Goal: Information Seeking & Learning: Learn about a topic

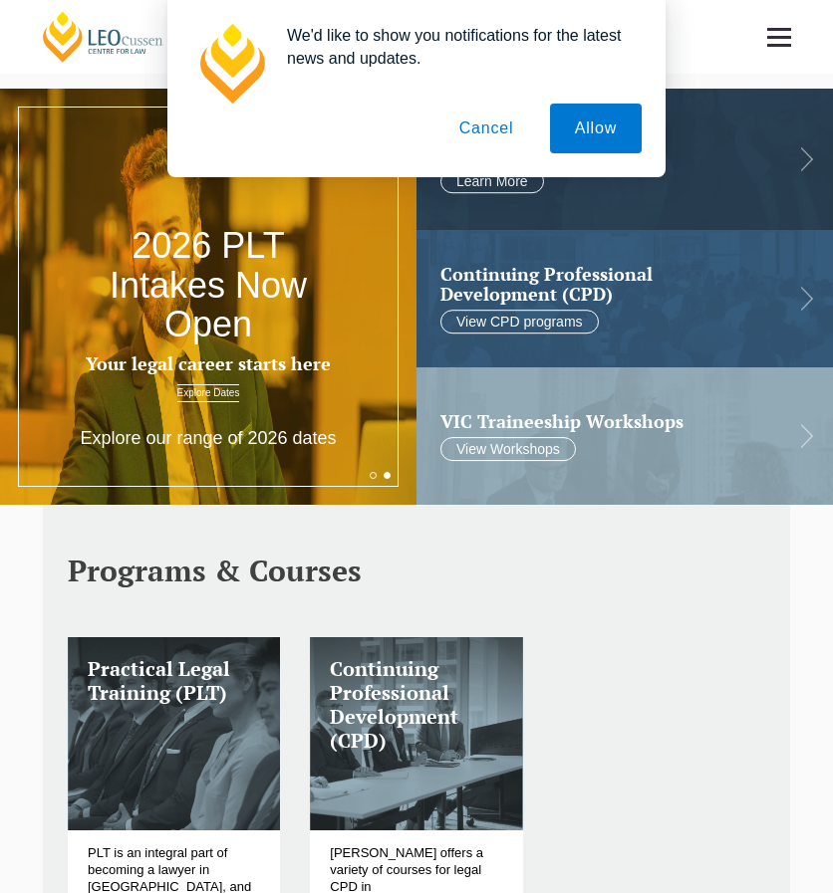
click at [483, 126] on button "Cancel" at bounding box center [486, 129] width 105 height 50
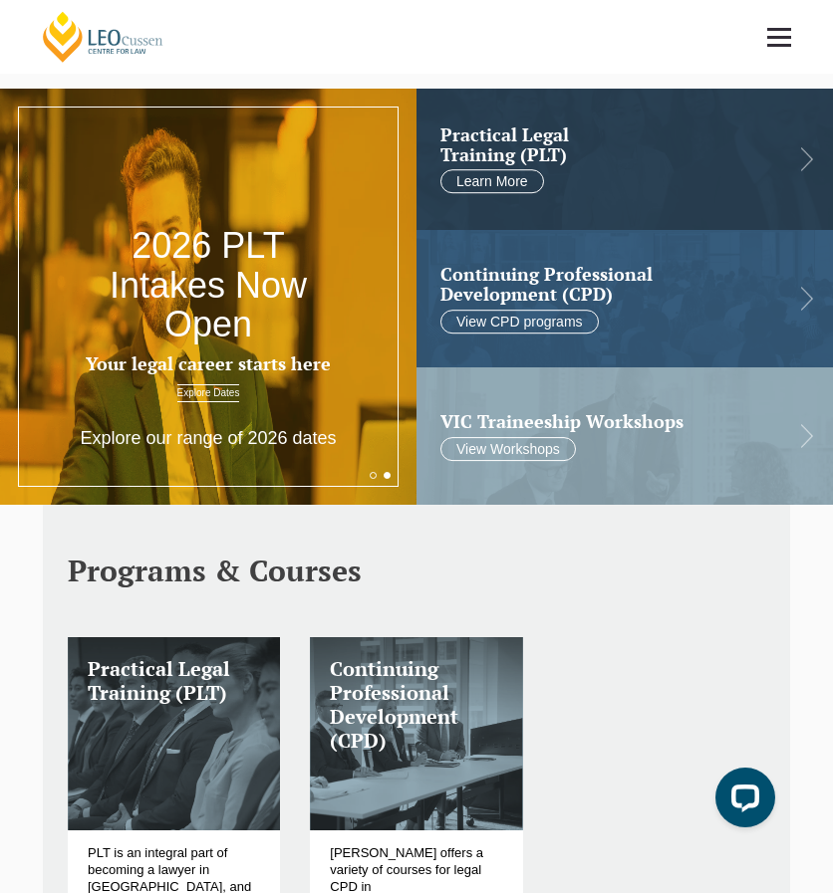
click at [234, 264] on h2 "2026 PLT Intakes Now Open" at bounding box center [209, 285] width 250 height 119
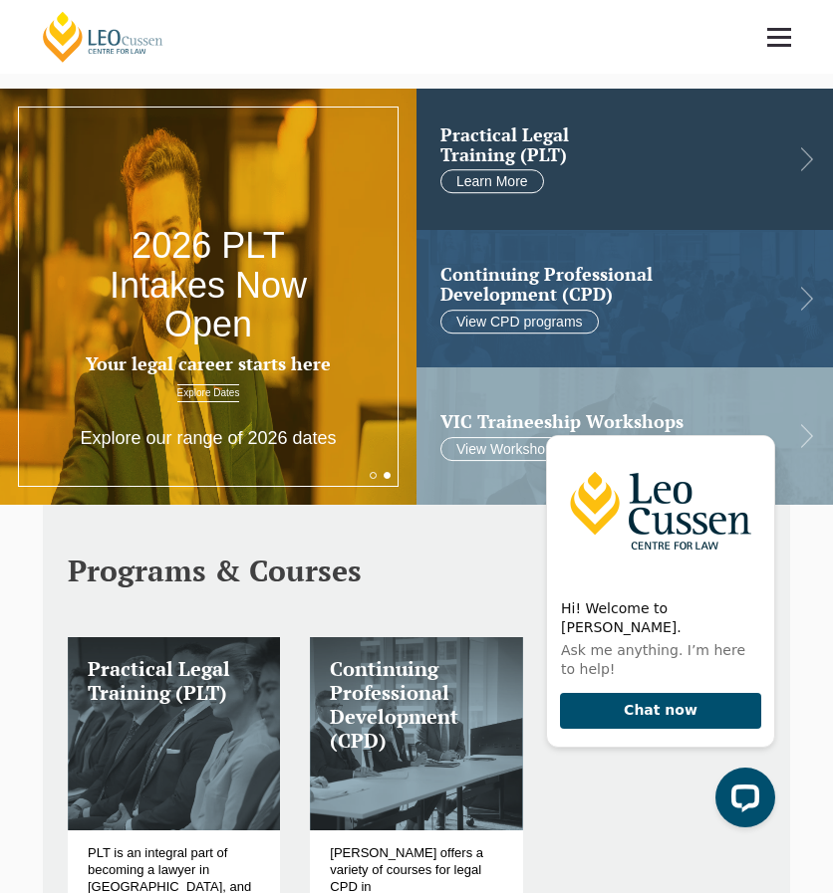
click at [497, 142] on h2 "Practical Legal Training (PLT)" at bounding box center [608, 145] width 337 height 40
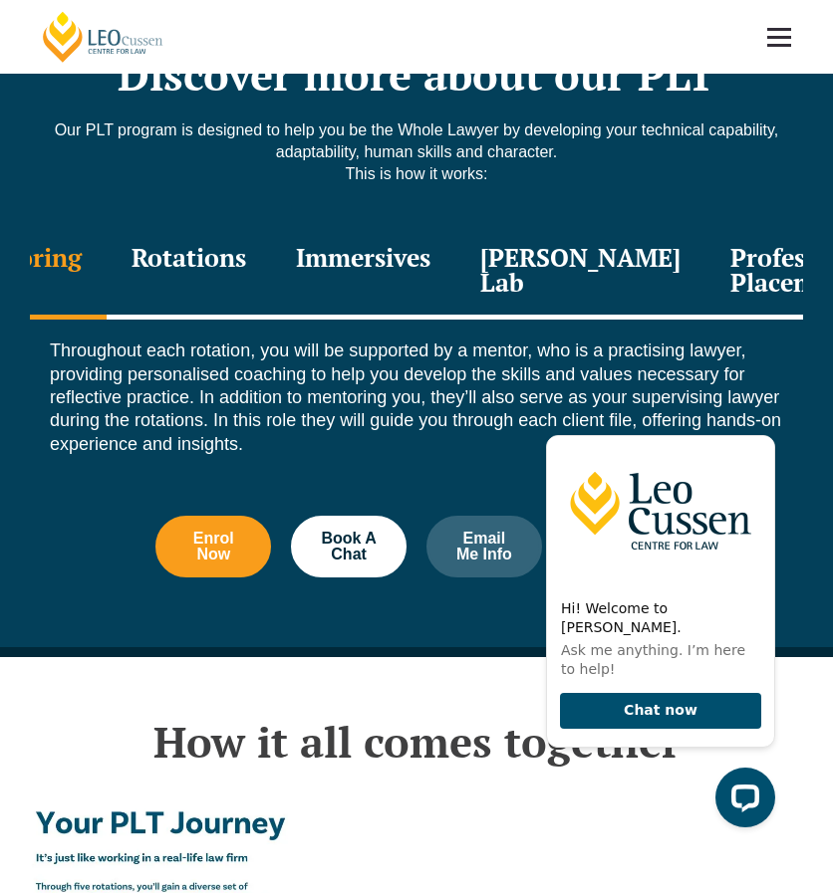
scroll to position [2496, 0]
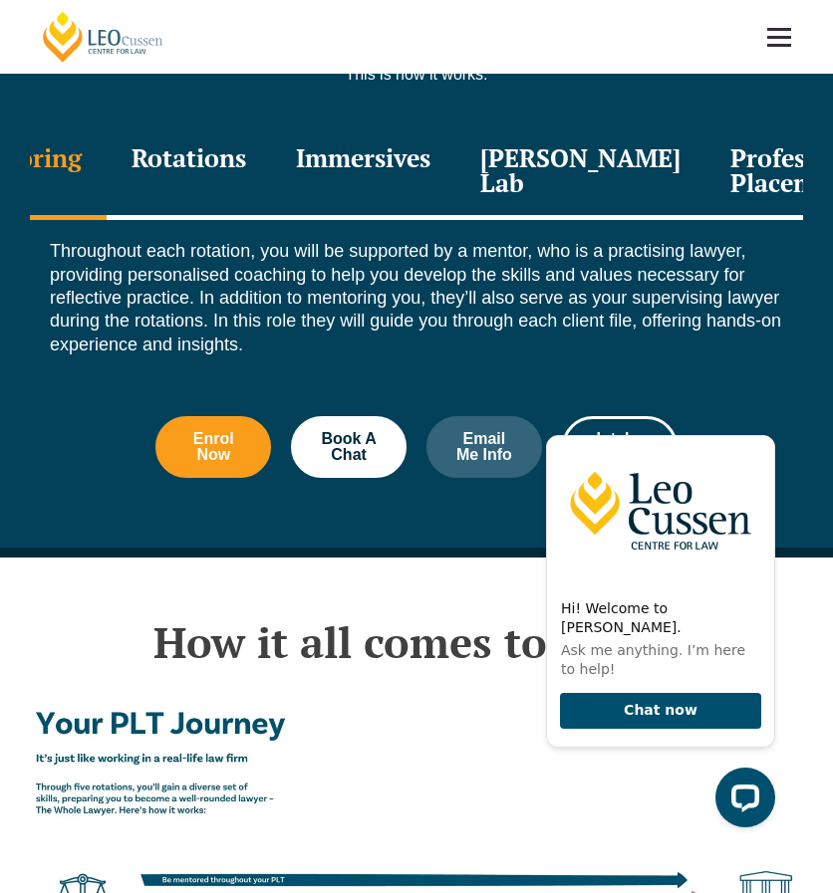
click at [451, 135] on div "Immersives" at bounding box center [363, 172] width 184 height 95
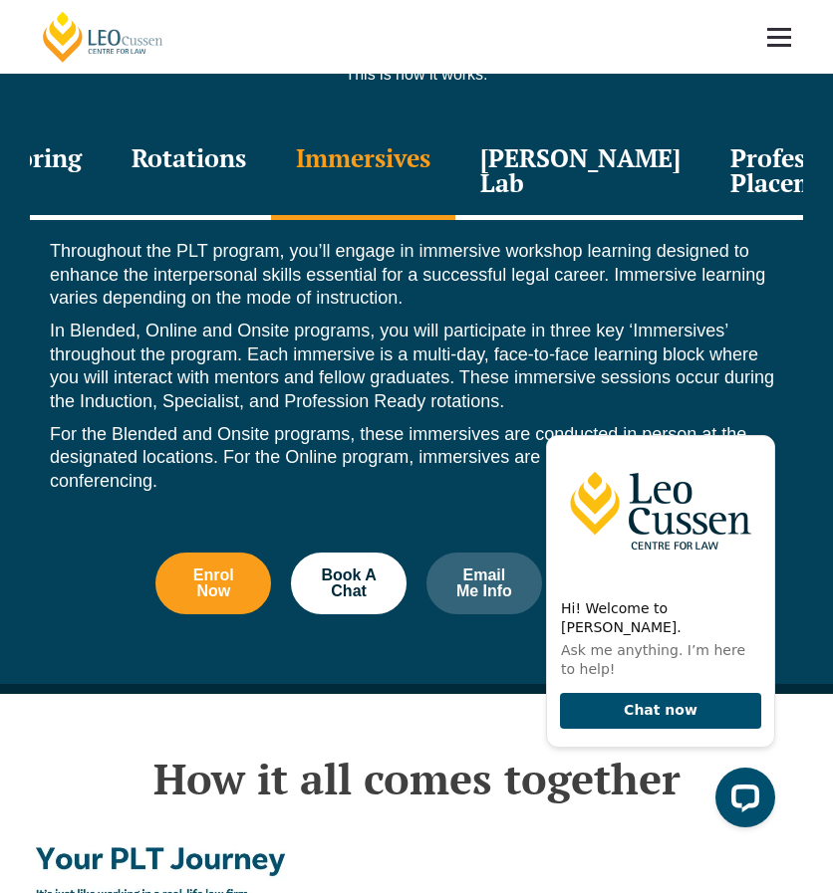
click at [271, 164] on div "Rotations" at bounding box center [189, 172] width 164 height 95
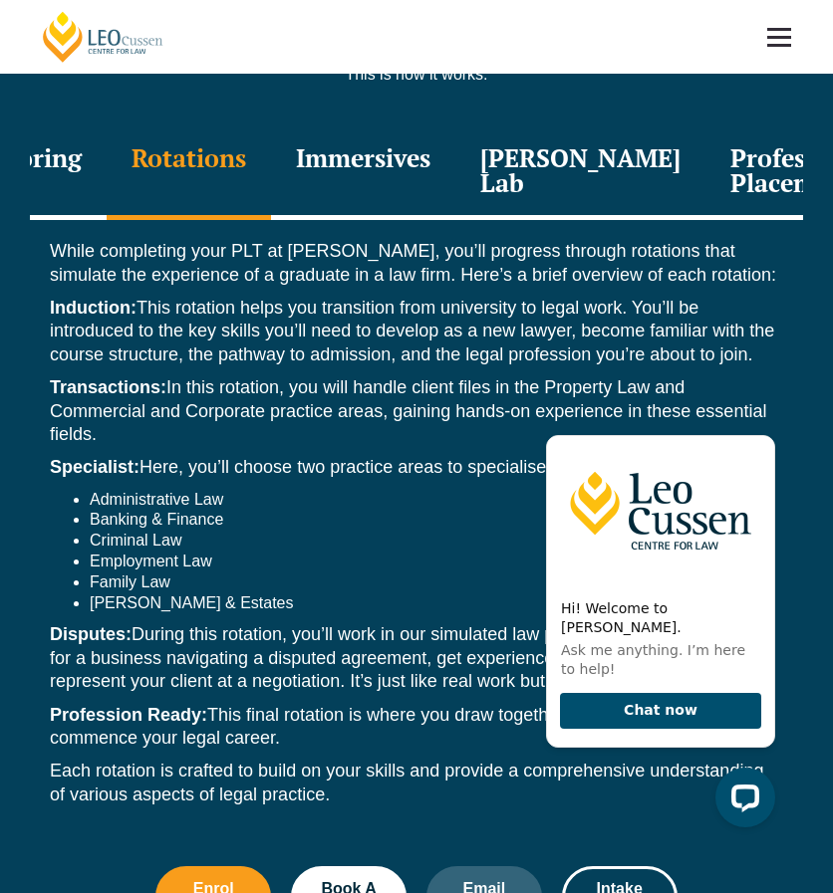
click at [107, 164] on div "Mentoring" at bounding box center [18, 172] width 175 height 95
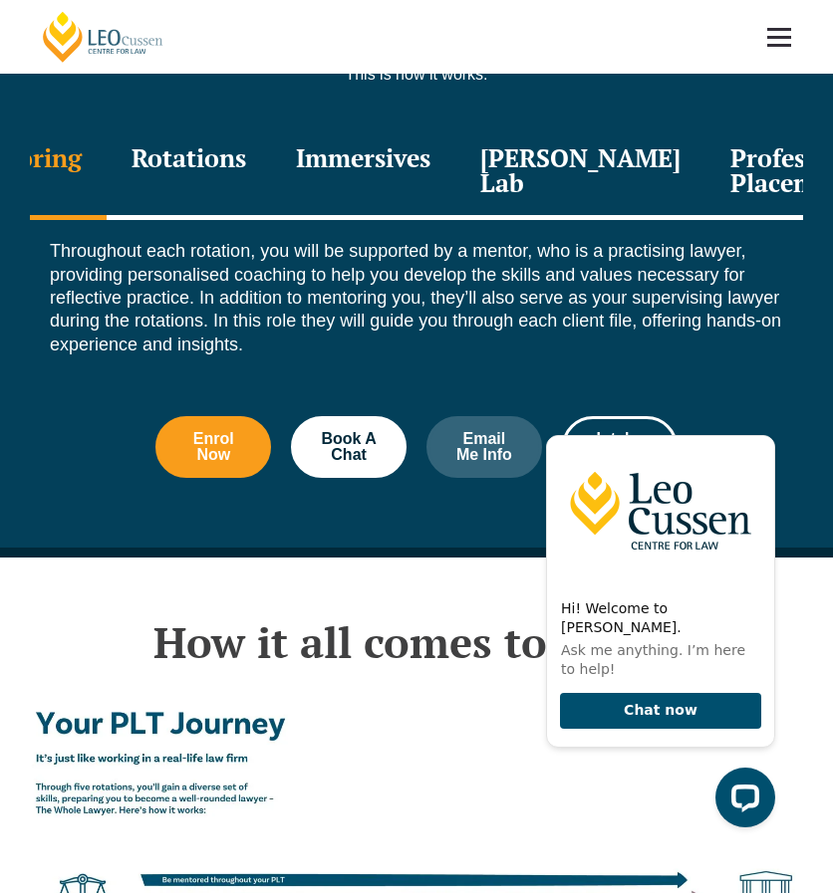
click at [107, 167] on div "Mentoring" at bounding box center [18, 172] width 175 height 95
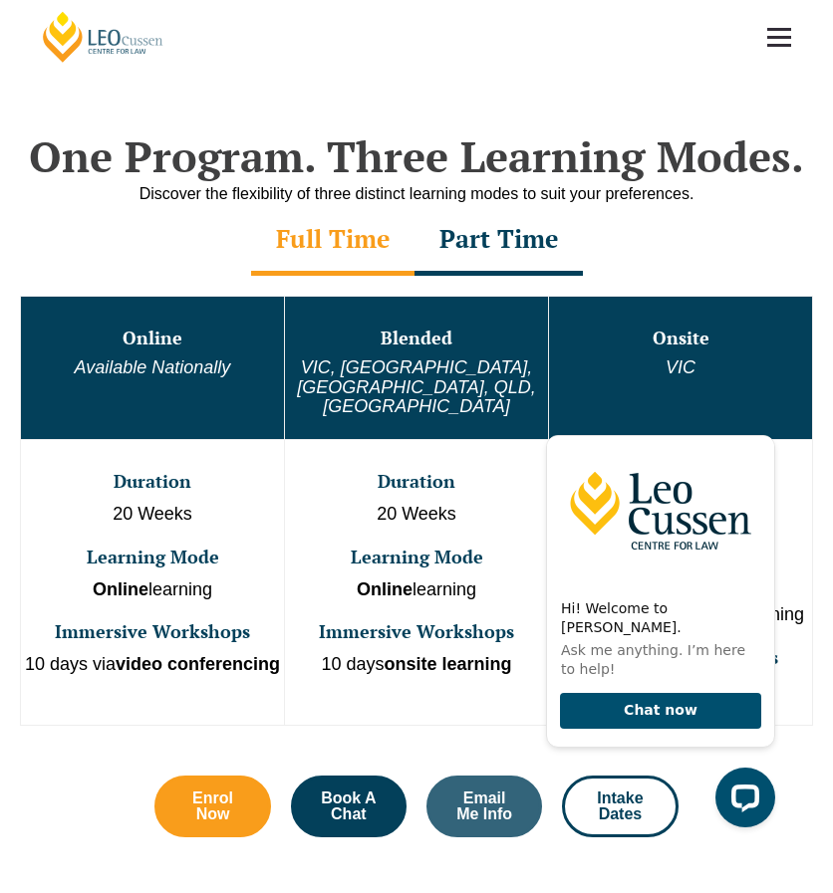
scroll to position [735, 0]
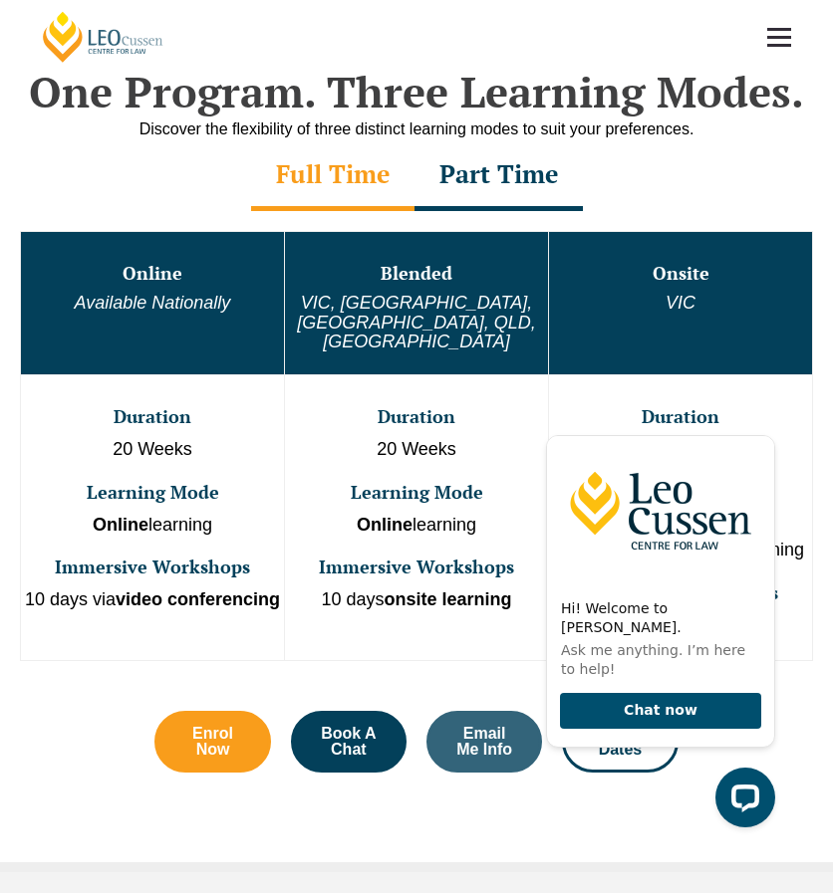
click at [365, 302] on em "VIC, WA, ACT, QLD, SA" at bounding box center [416, 323] width 238 height 60
